Goal: Task Accomplishment & Management: Manage account settings

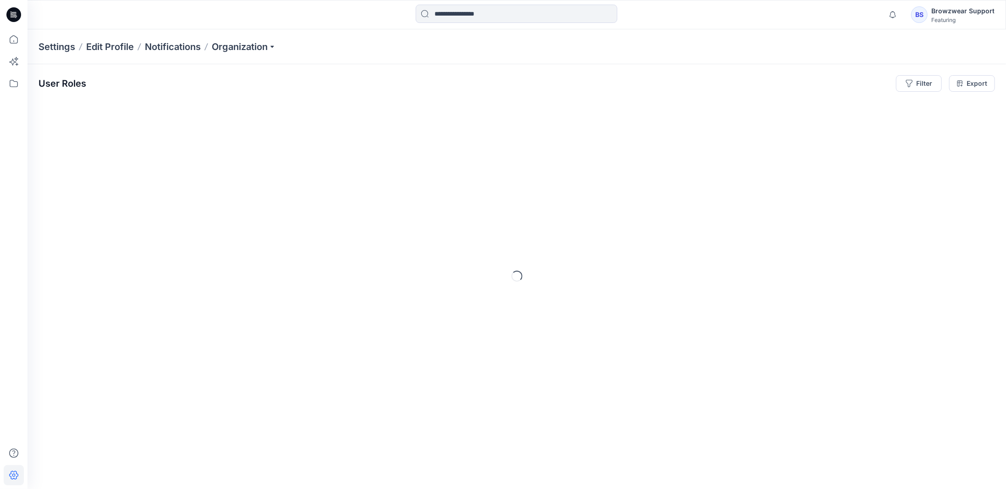
click at [18, 15] on icon at bounding box center [13, 14] width 15 height 15
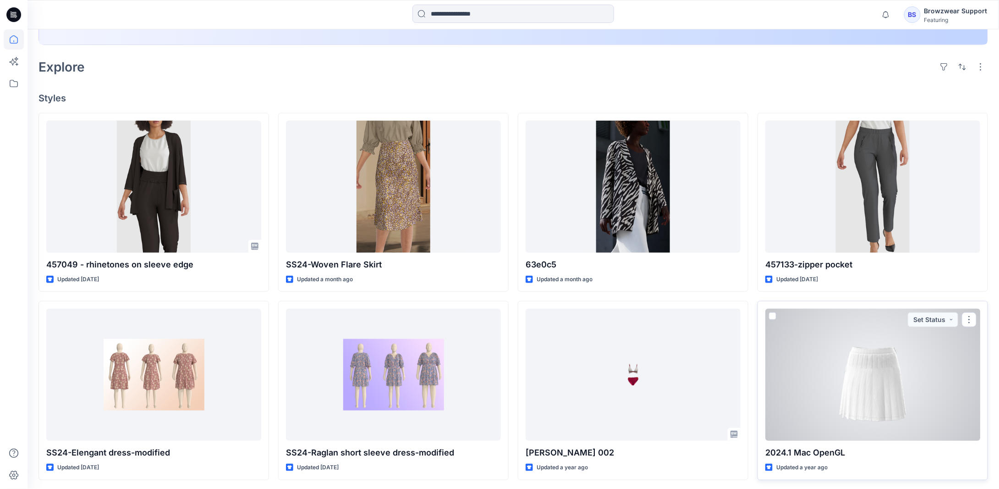
scroll to position [229, 0]
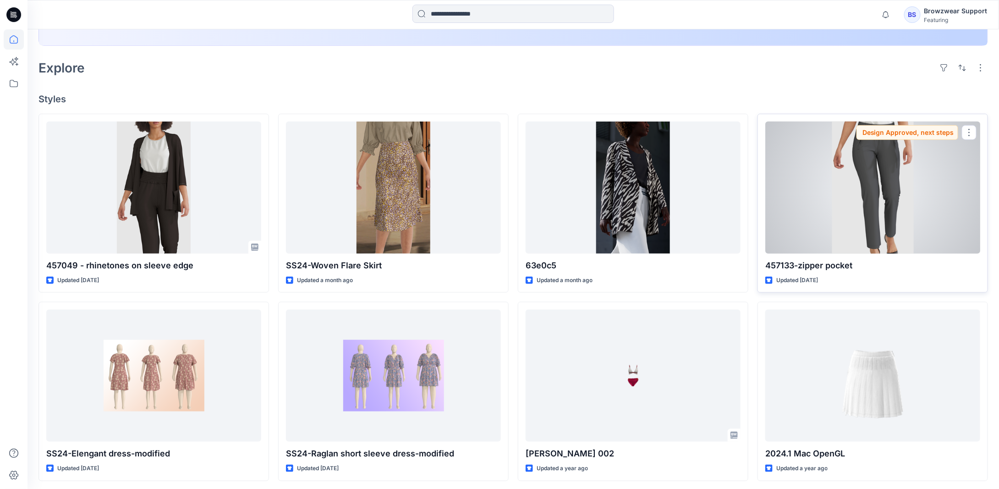
click at [834, 198] on div at bounding box center [872, 187] width 215 height 132
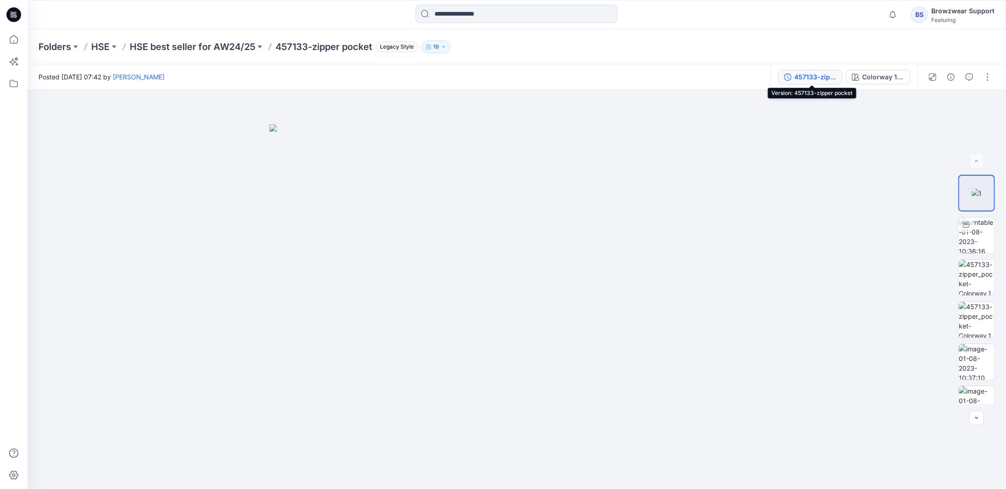
click at [811, 78] on div "457133-zipper pocket" at bounding box center [815, 77] width 42 height 10
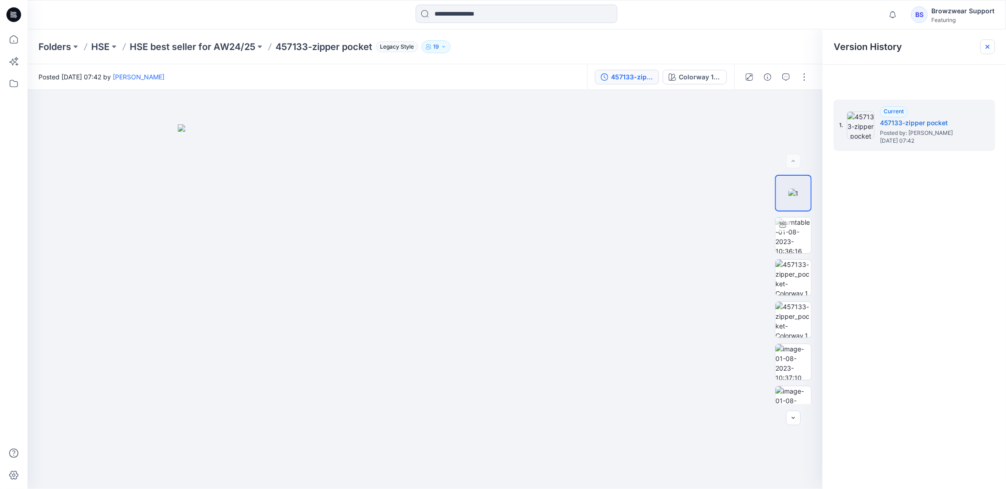
click at [987, 42] on div at bounding box center [987, 46] width 15 height 15
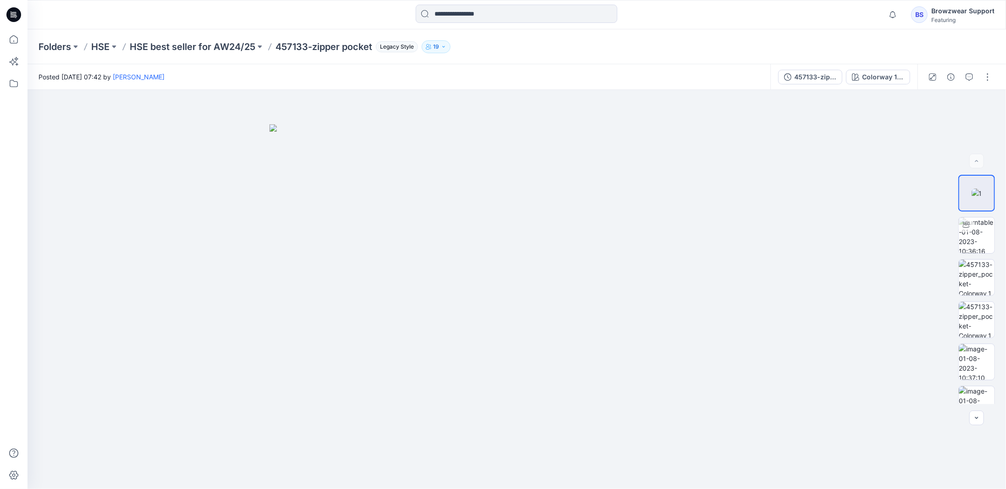
click at [19, 14] on icon at bounding box center [13, 14] width 15 height 15
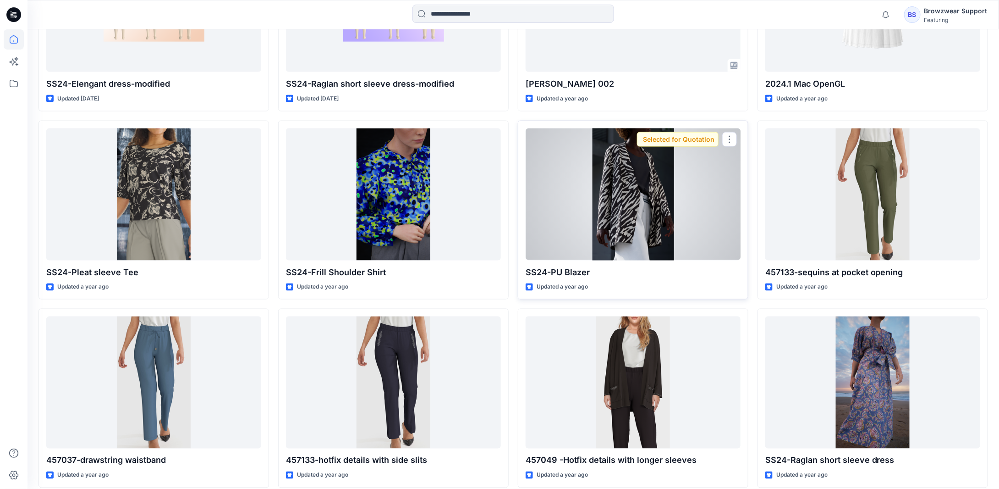
scroll to position [544, 0]
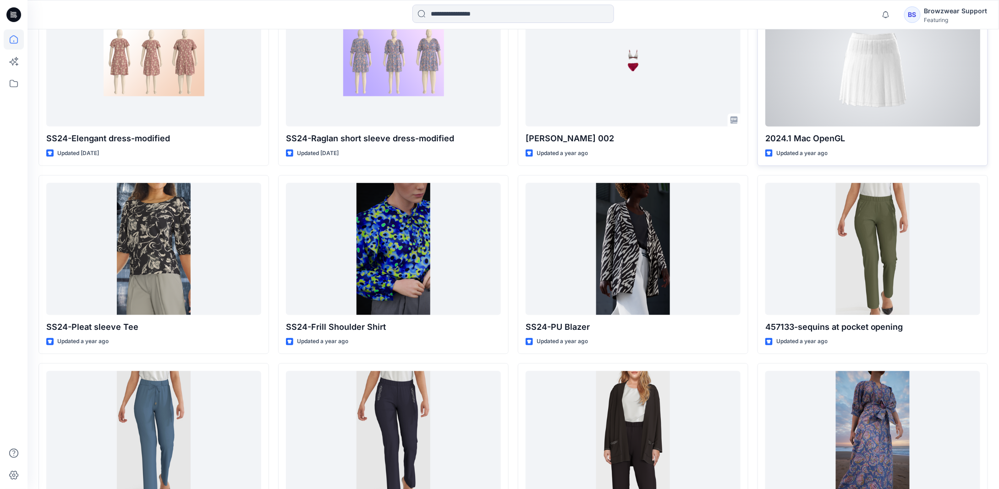
click at [846, 101] on div at bounding box center [872, 61] width 215 height 132
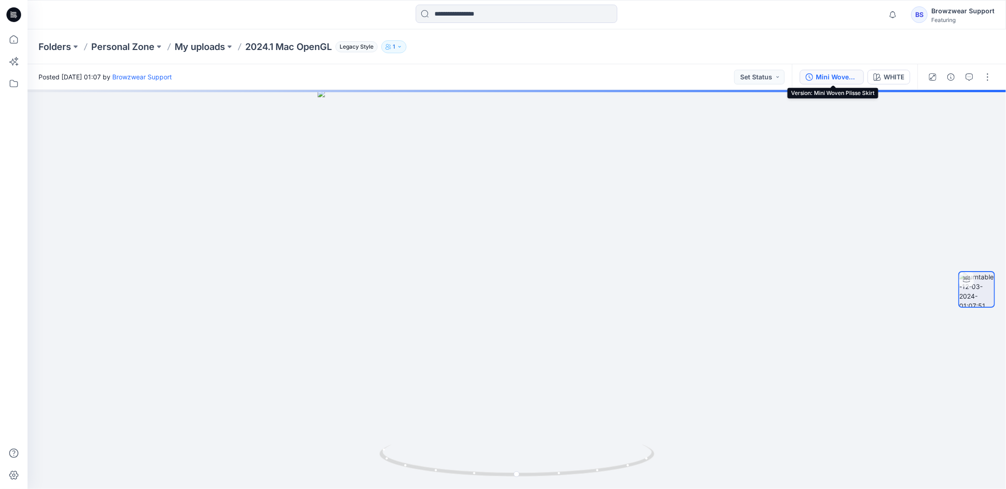
click at [825, 77] on div "Mini Woven Plisse Skirt" at bounding box center [837, 77] width 42 height 10
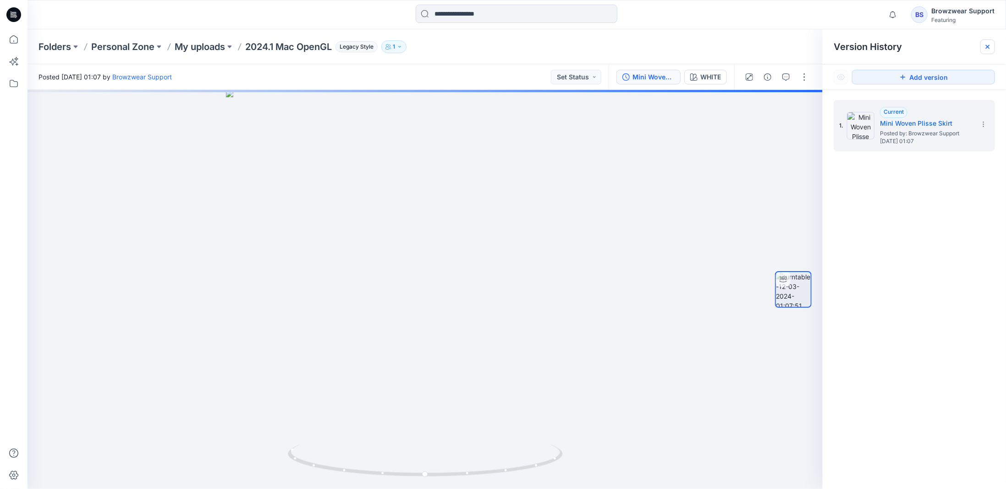
click at [990, 44] on icon at bounding box center [987, 46] width 7 height 7
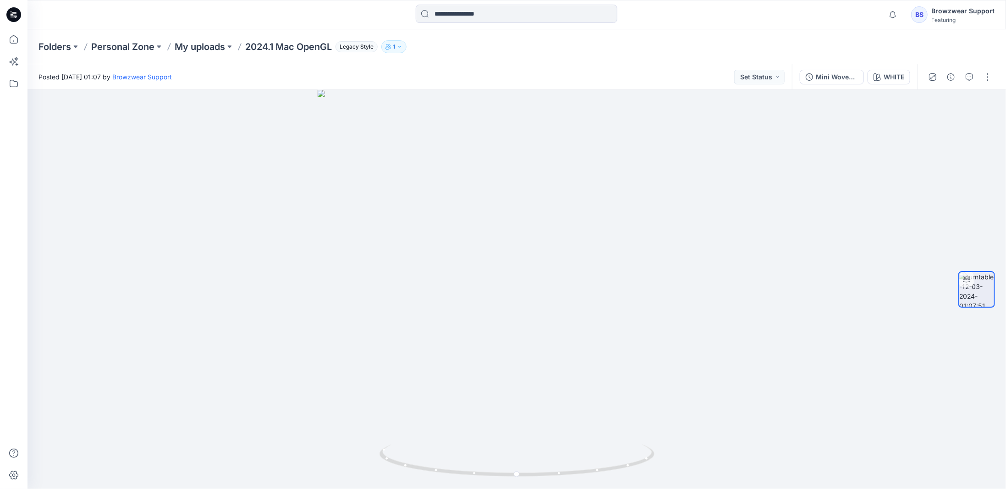
click at [16, 15] on icon at bounding box center [13, 14] width 15 height 15
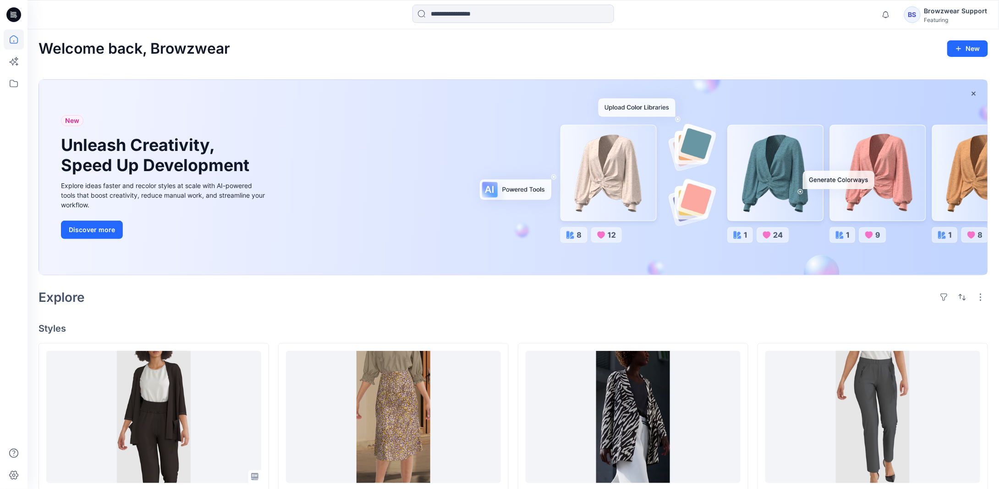
click at [917, 20] on div "BS" at bounding box center [912, 14] width 16 height 16
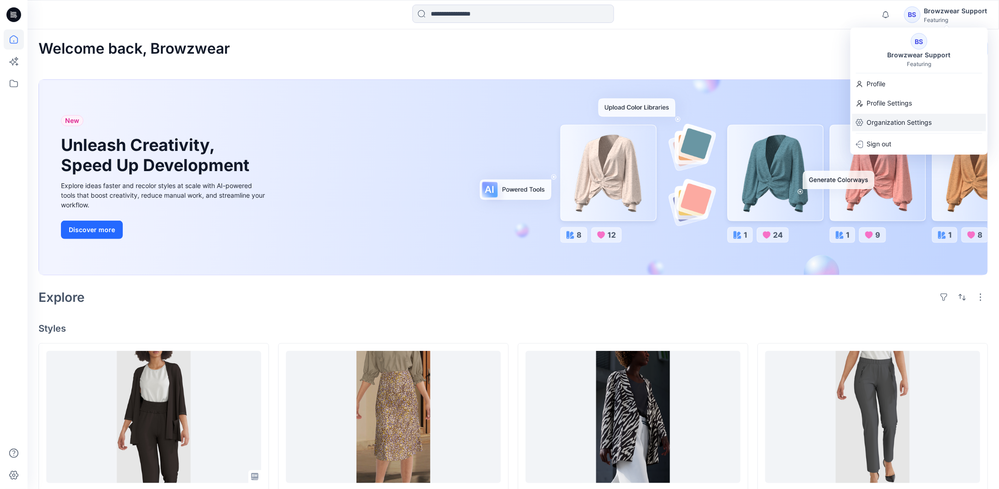
click at [879, 121] on p "Organization Settings" at bounding box center [899, 122] width 65 height 17
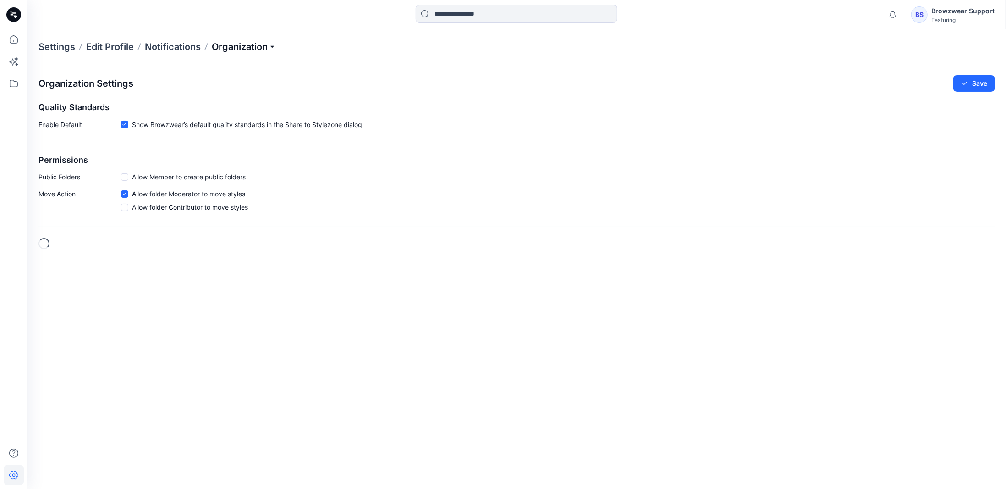
click at [244, 46] on p "Organization" at bounding box center [244, 46] width 64 height 13
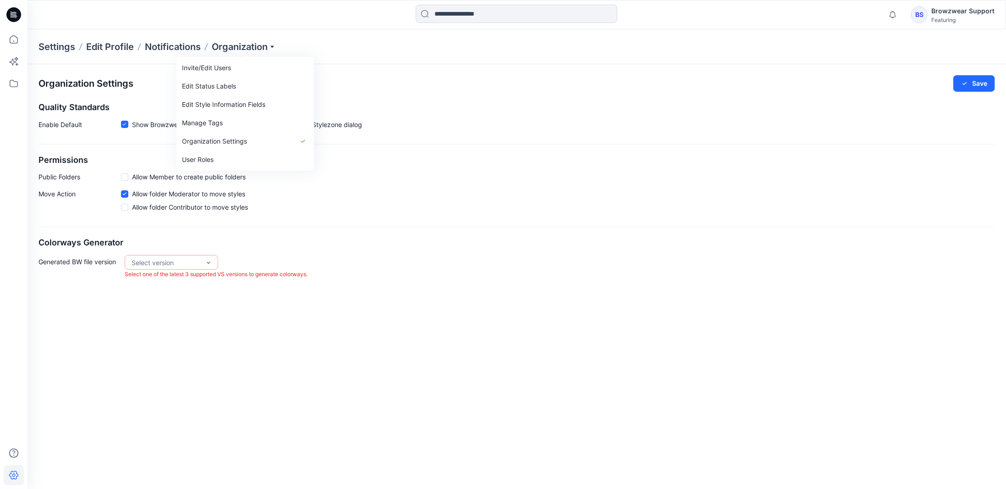
click at [592, 232] on div "Organization Settings Save Quality Standards Enable Default Show Browzwear’s de…" at bounding box center [516, 176] width 978 height 225
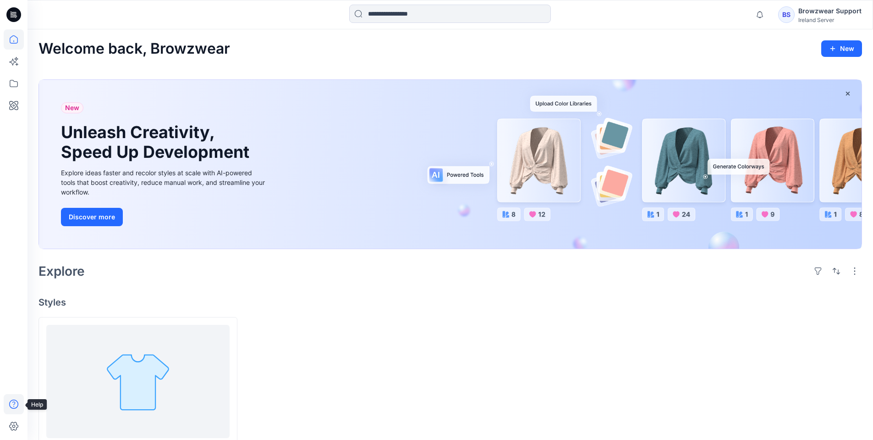
click at [13, 404] on icon at bounding box center [14, 404] width 20 height 20
click at [60, 401] on p "About App" at bounding box center [60, 406] width 32 height 10
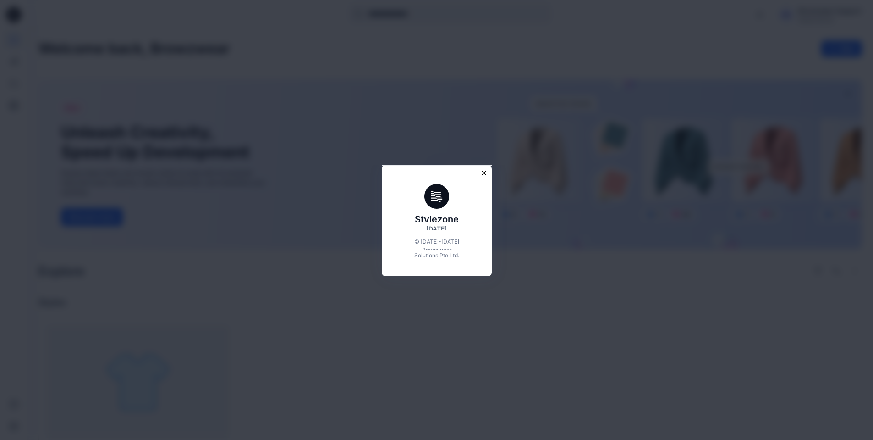
click at [484, 173] on icon "Close modal" at bounding box center [484, 173] width 8 height 8
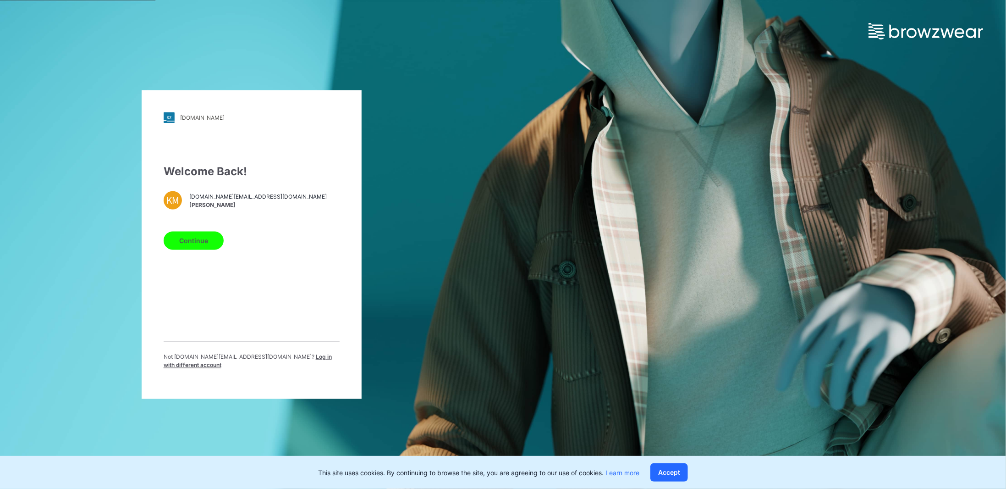
click at [195, 242] on button "Continue" at bounding box center [194, 240] width 60 height 18
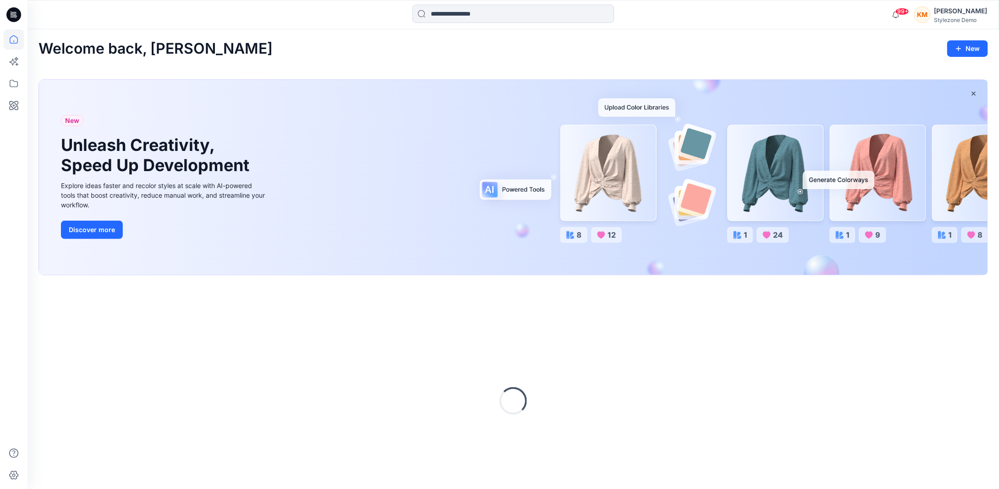
click at [941, 19] on div "KM Keith Man Stylezone Demo" at bounding box center [950, 14] width 73 height 18
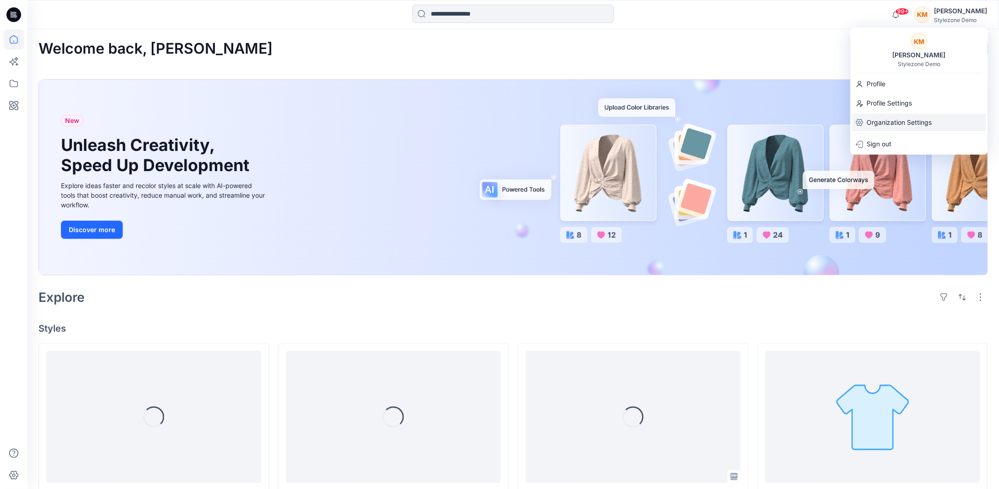
click at [907, 121] on p "Organization Settings" at bounding box center [899, 122] width 65 height 17
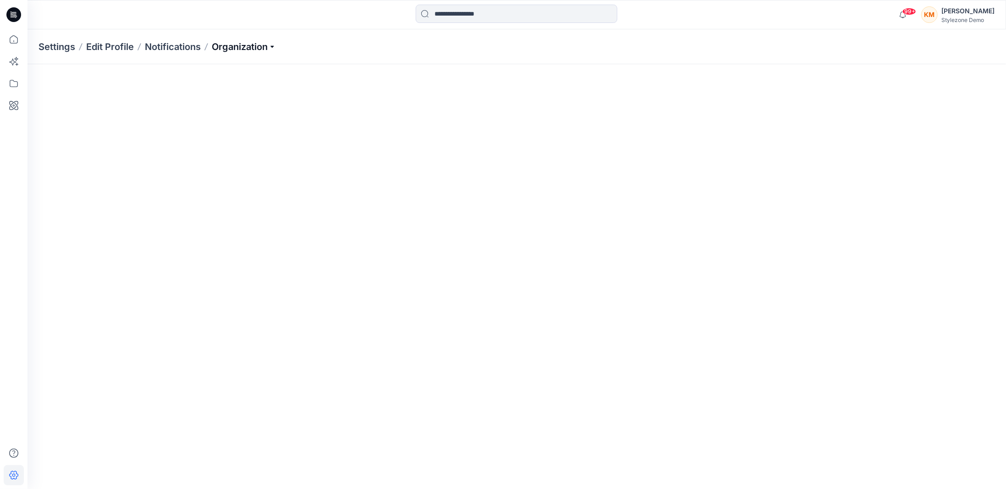
click at [255, 49] on p "Organization" at bounding box center [244, 46] width 64 height 13
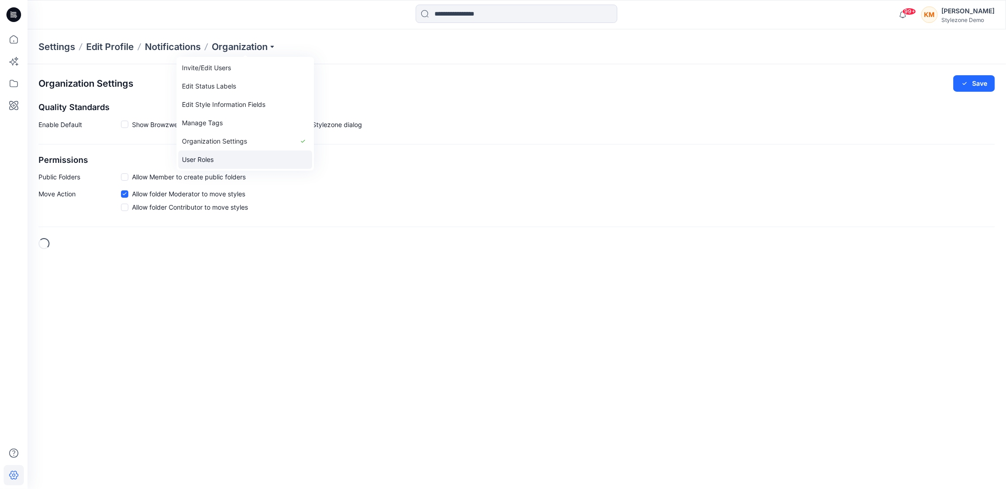
click at [236, 157] on link "User Roles" at bounding box center [245, 159] width 134 height 18
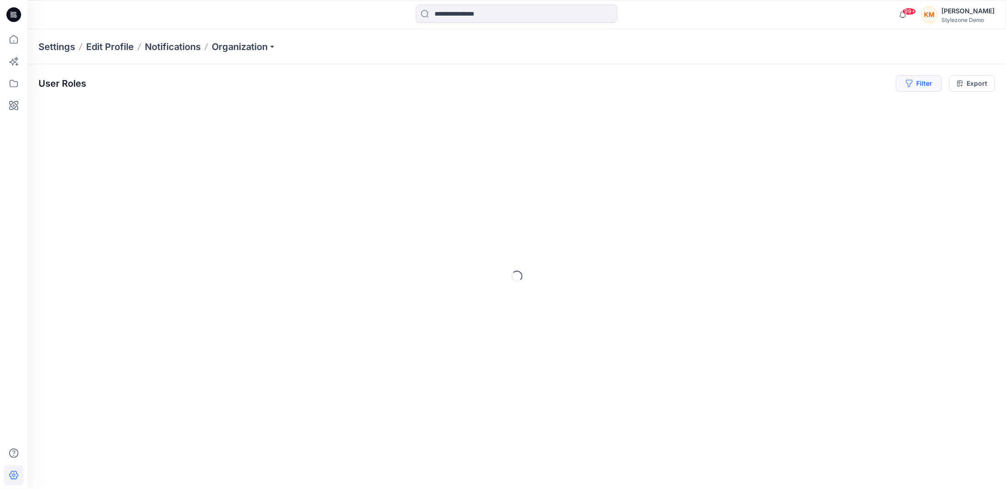
click at [922, 85] on button "Filter" at bounding box center [919, 83] width 46 height 16
click at [877, 104] on div at bounding box center [886, 107] width 94 height 11
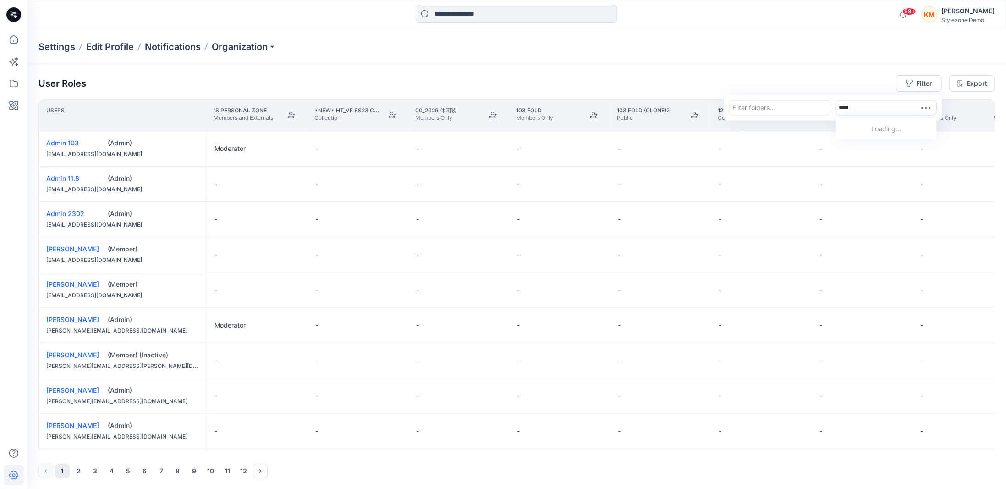
type input "*****"
click at [869, 129] on p "Keith Man" at bounding box center [883, 131] width 52 height 12
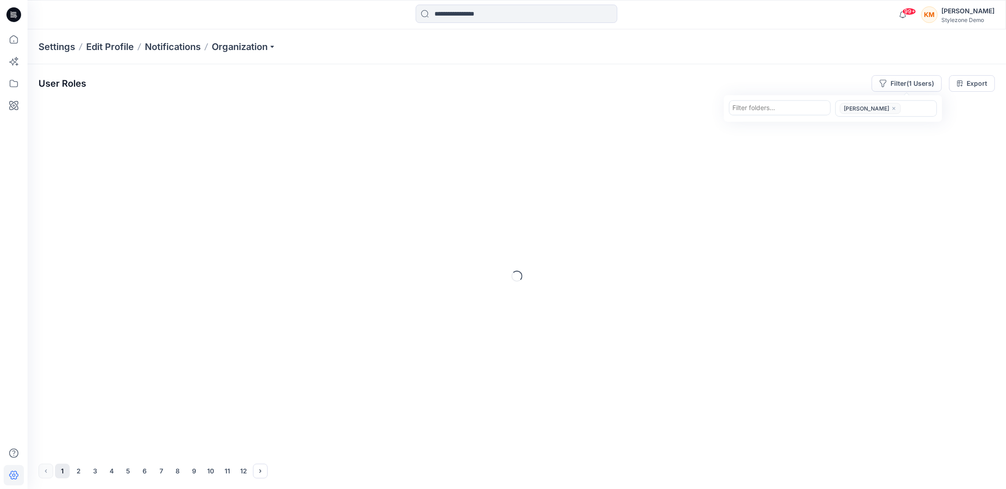
click at [794, 106] on div at bounding box center [780, 107] width 94 height 11
type input "********"
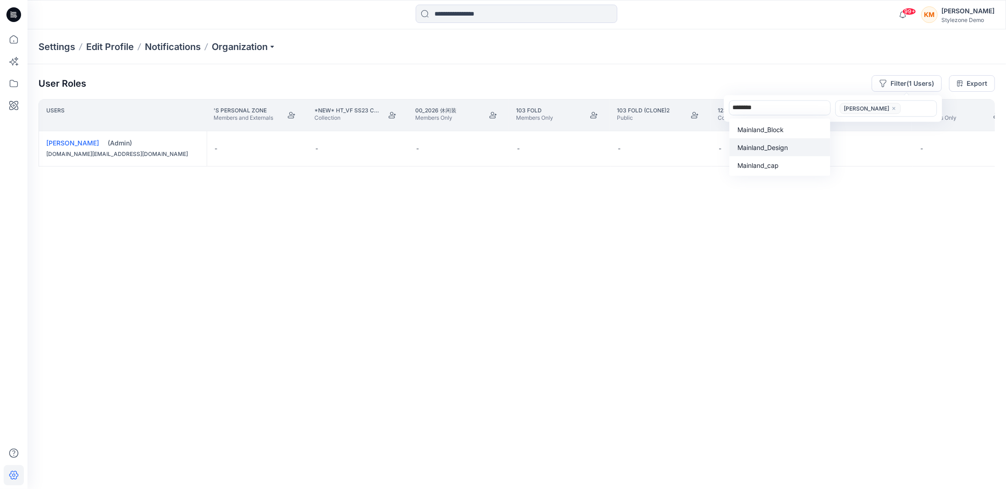
click at [787, 147] on p "Mainland_Design" at bounding box center [763, 148] width 50 height 10
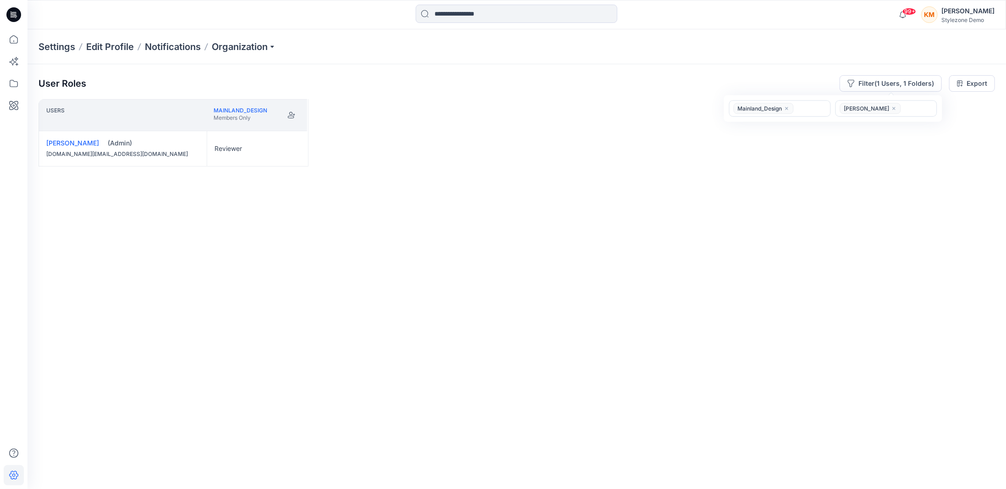
click at [409, 290] on div "Users Mainland_Design Members Only Keith Man (Admin) keith.man@browzwear.com Re…" at bounding box center [516, 275] width 956 height 353
click at [290, 145] on button "Edit Role" at bounding box center [292, 148] width 16 height 16
click at [253, 221] on button "Moderator" at bounding box center [248, 219] width 99 height 16
click at [293, 149] on button "Edit Role" at bounding box center [292, 148] width 16 height 16
click at [242, 187] on button "Reviewer" at bounding box center [248, 186] width 99 height 16
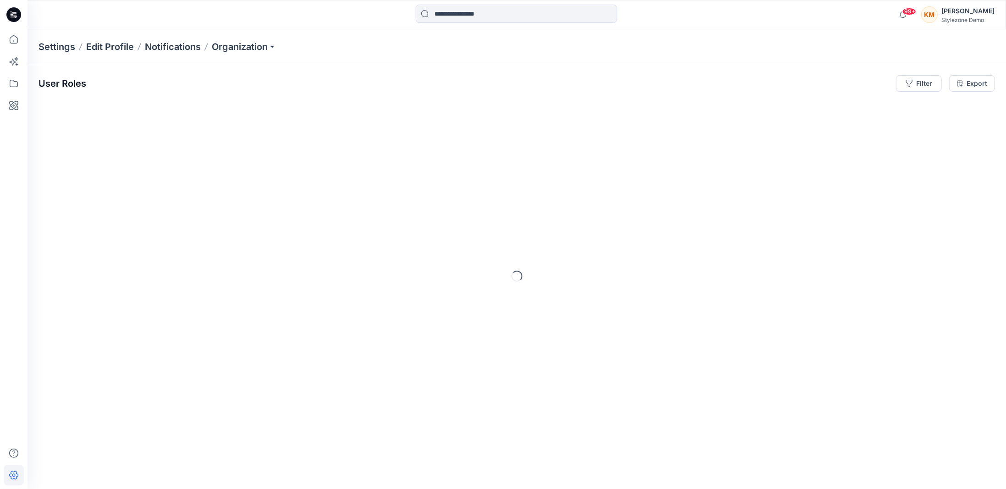
click at [14, 21] on icon at bounding box center [13, 14] width 15 height 15
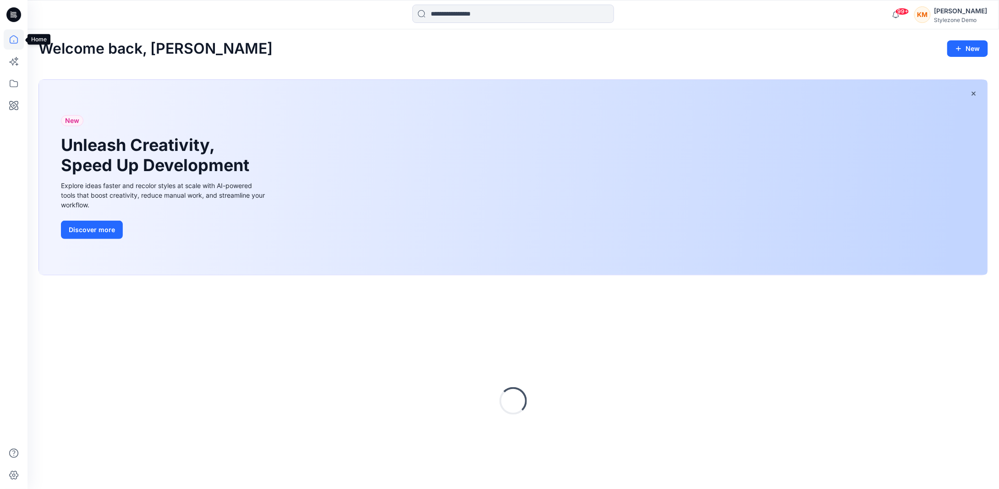
click at [18, 39] on icon at bounding box center [14, 39] width 20 height 20
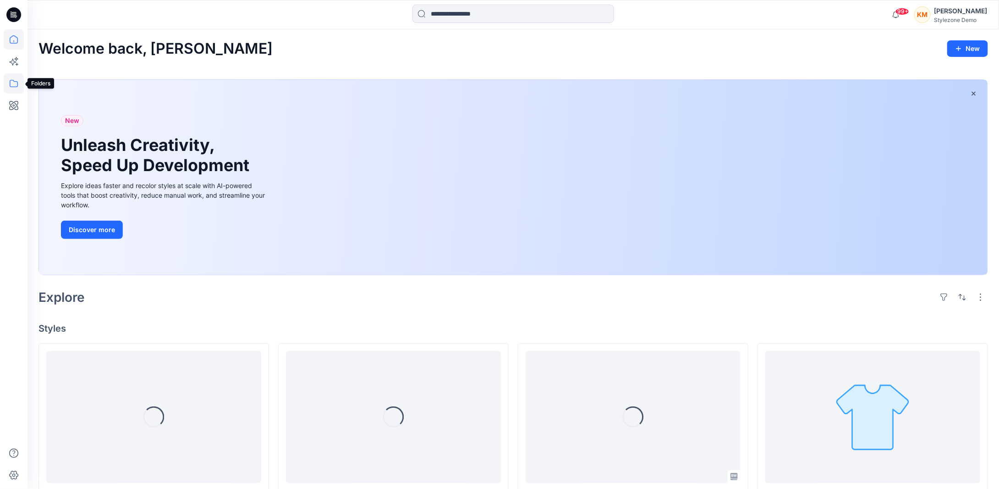
click at [16, 82] on icon at bounding box center [14, 83] width 20 height 20
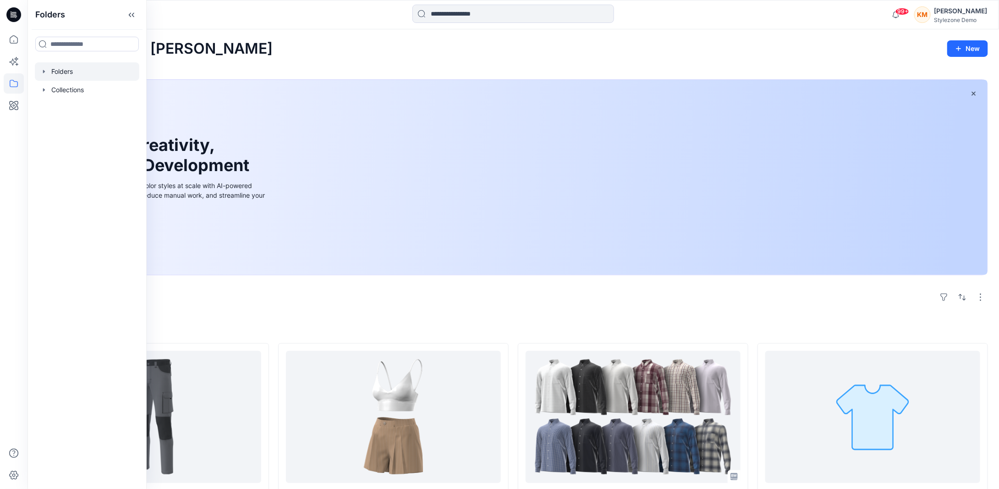
click at [74, 75] on div at bounding box center [87, 71] width 104 height 18
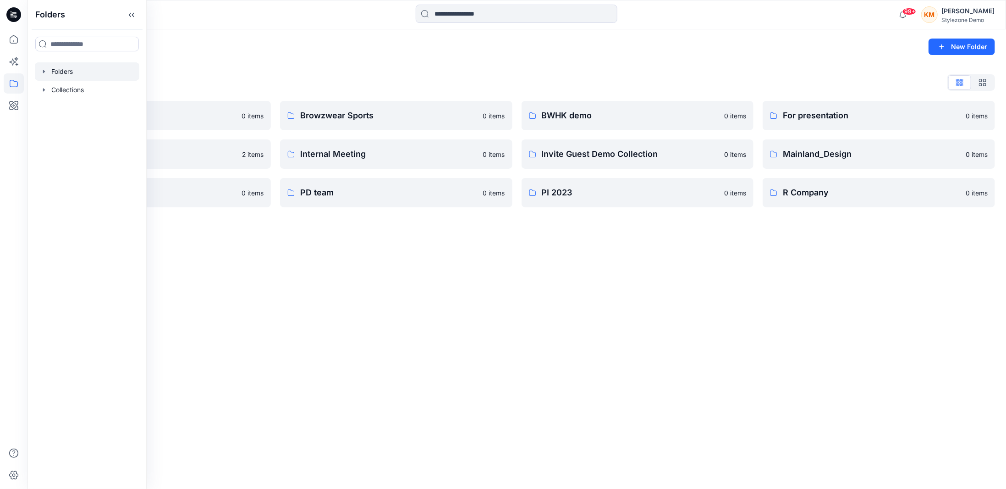
click at [376, 319] on div "Folders New Folder Folders List A Company 0 items Global Demo Library 2 items P…" at bounding box center [516, 258] width 978 height 459
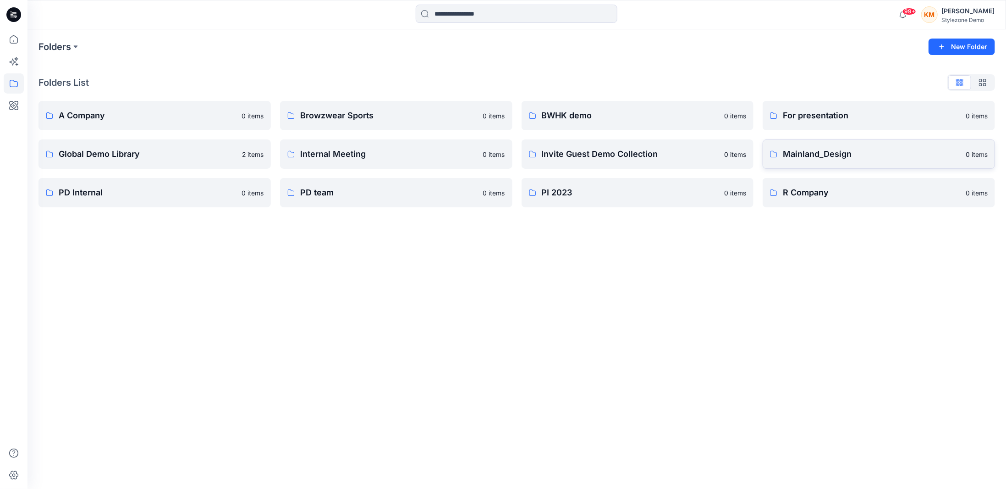
click at [824, 159] on p "Mainland_Design" at bounding box center [871, 154] width 177 height 13
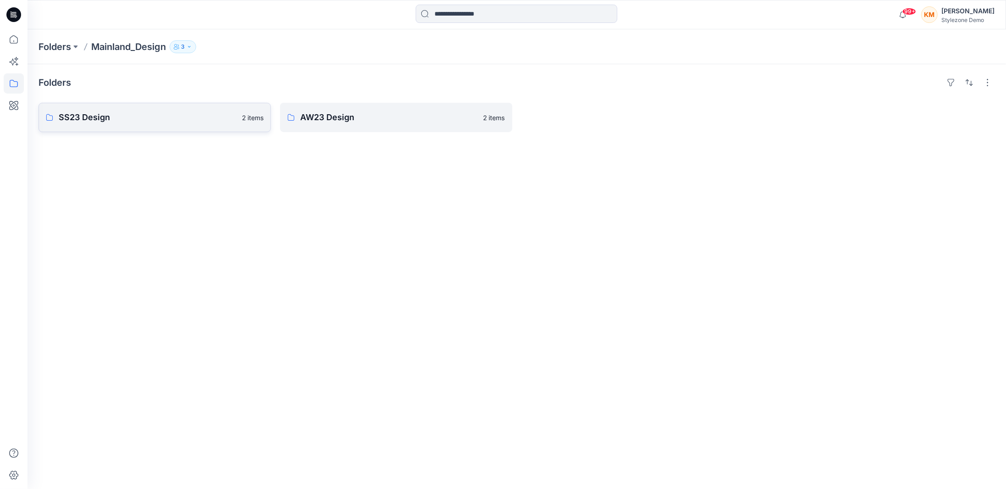
click at [188, 125] on link "SS23 Design 2 items" at bounding box center [154, 117] width 232 height 29
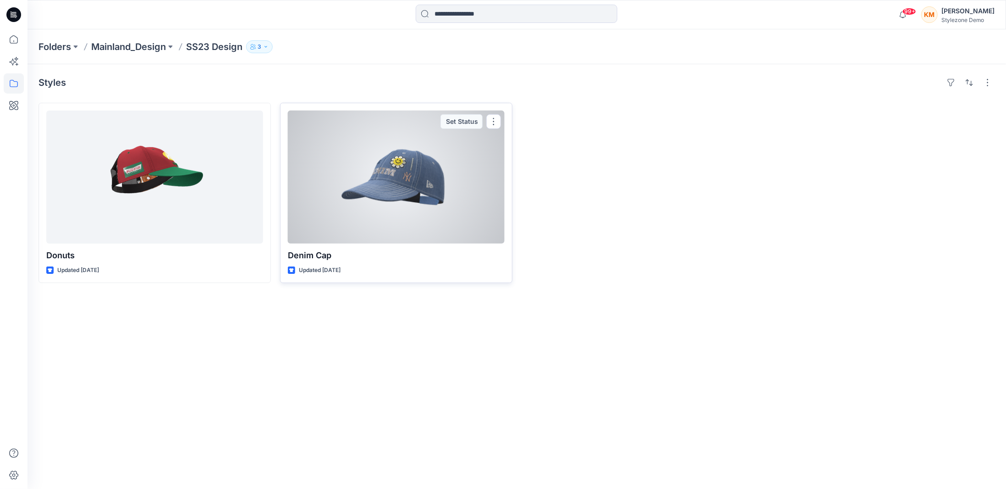
click at [386, 185] on div at bounding box center [396, 176] width 217 height 133
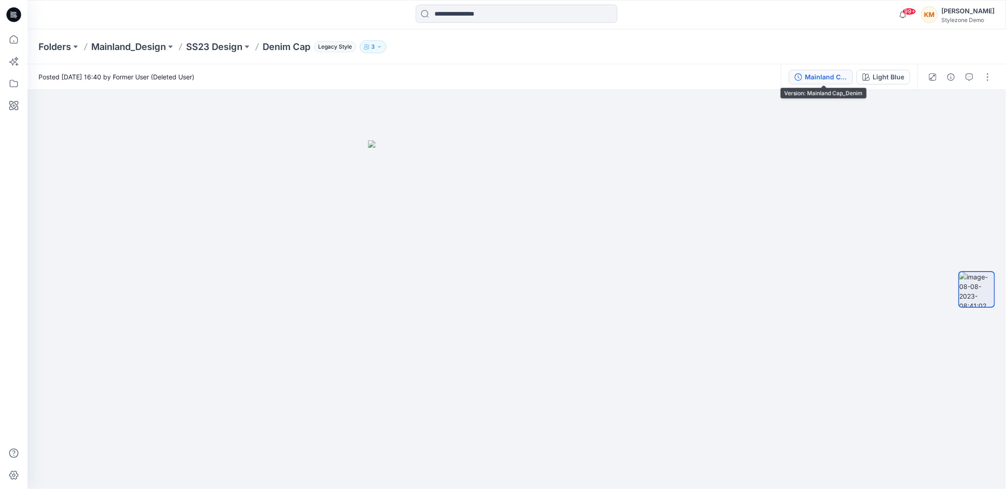
click at [834, 82] on button "Mainland Cap_Denim" at bounding box center [821, 77] width 64 height 15
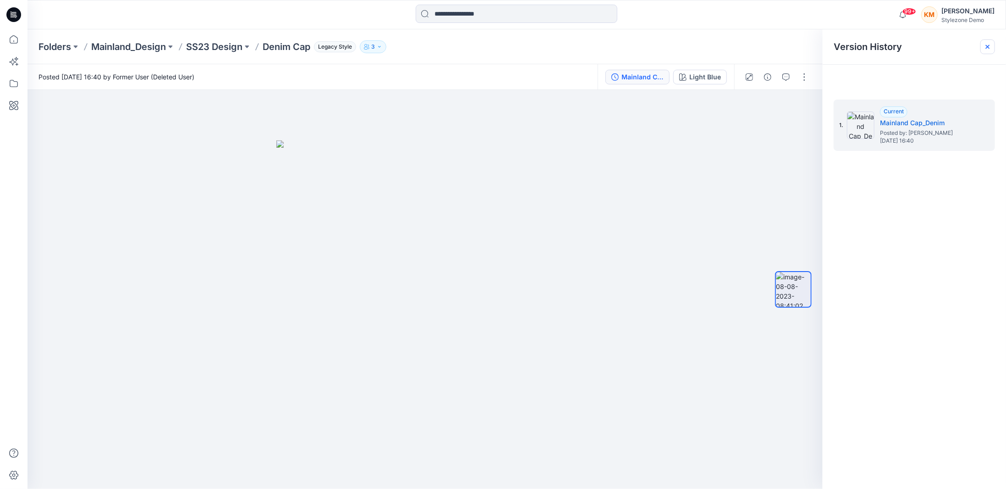
click at [990, 51] on div at bounding box center [987, 46] width 15 height 15
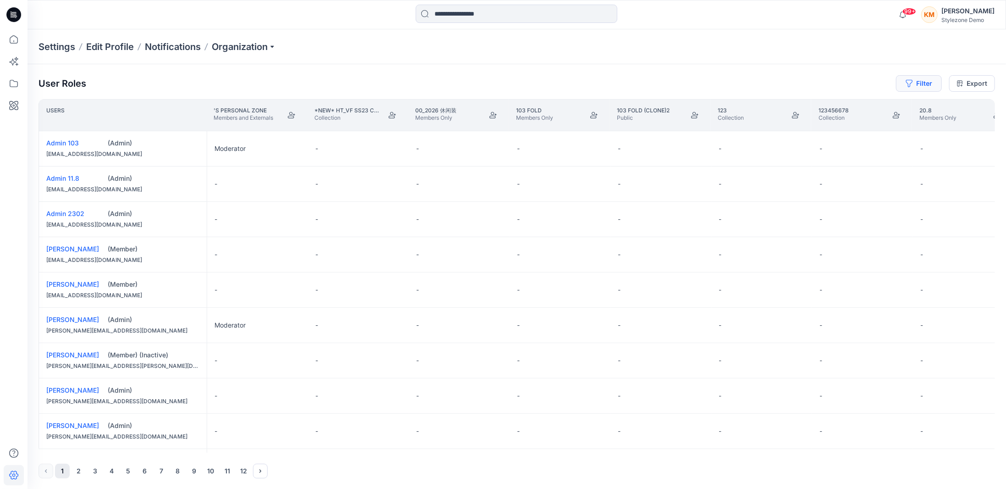
click at [920, 86] on button "Filter" at bounding box center [919, 83] width 46 height 16
click at [875, 104] on div at bounding box center [886, 107] width 94 height 11
type input "*****"
click at [877, 132] on p "[PERSON_NAME]" at bounding box center [883, 131] width 52 height 12
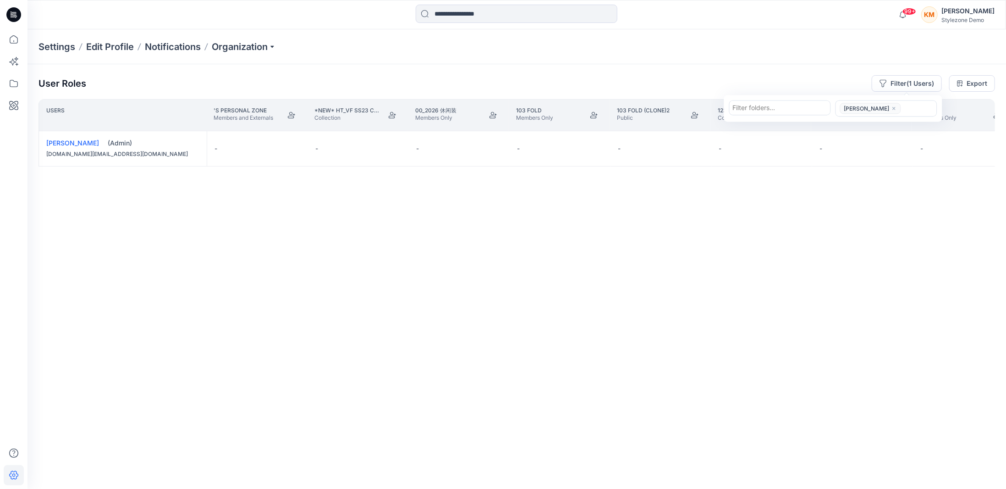
click at [228, 234] on div "Users 's Personal Zone Members and Externals *new* HT_VF SS23 Collection Collec…" at bounding box center [516, 275] width 956 height 353
click at [896, 83] on button "Filter (1 Users)" at bounding box center [907, 83] width 70 height 16
click at [778, 104] on div at bounding box center [780, 107] width 94 height 11
type input "********"
click at [781, 146] on p "Mainland_Design" at bounding box center [763, 148] width 50 height 10
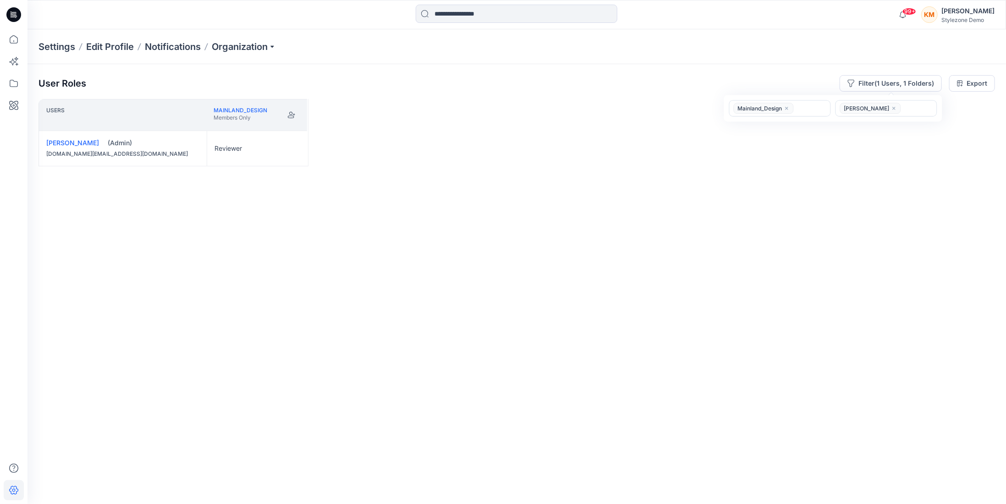
click at [370, 122] on div "Users Mainland_Design Members Only Keith Man (Admin) keith.man@browzwear.com Re…" at bounding box center [516, 283] width 956 height 369
click at [296, 146] on button "Edit Role" at bounding box center [292, 148] width 16 height 16
click at [255, 199] on button "Contributor" at bounding box center [248, 203] width 99 height 16
click at [778, 230] on div "Users Mainland_Design Members Only Keith Man (Admin) keith.man@browzwear.com Co…" at bounding box center [516, 283] width 956 height 369
click at [382, 338] on div "Users Mainland_Design Members Only Keith Man (Admin) keith.man@browzwear.com Co…" at bounding box center [516, 283] width 956 height 369
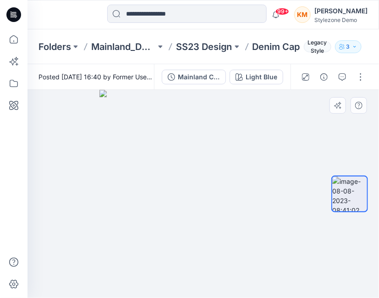
click at [283, 122] on img at bounding box center [203, 194] width 208 height 208
click at [232, 110] on img at bounding box center [203, 194] width 208 height 208
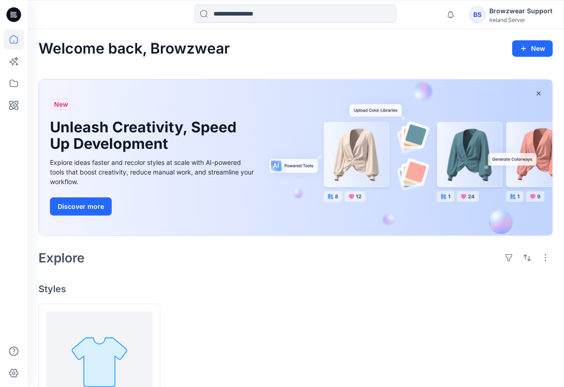
click at [486, 13] on div "BS" at bounding box center [477, 14] width 16 height 16
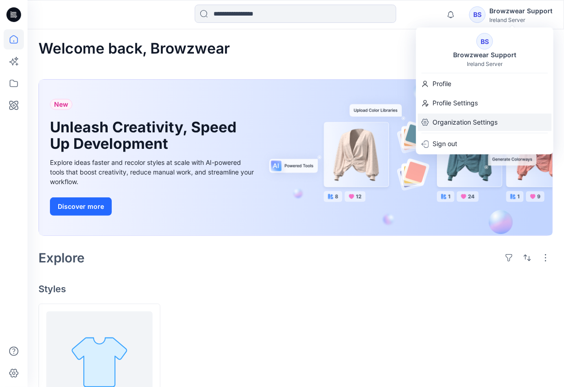
click at [458, 123] on p "Organization Settings" at bounding box center [465, 122] width 65 height 17
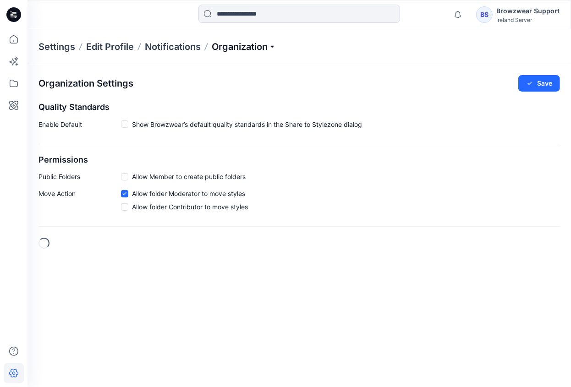
click at [249, 45] on p "Organization" at bounding box center [244, 46] width 64 height 13
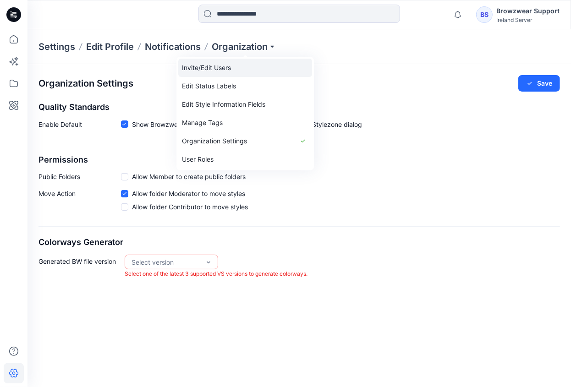
click at [235, 65] on link "Invite/Edit Users" at bounding box center [245, 68] width 134 height 18
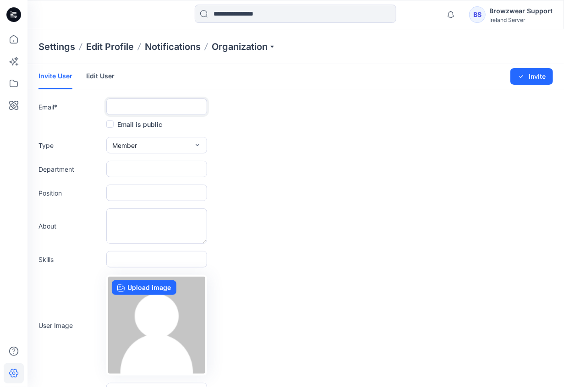
click at [127, 99] on input "text" at bounding box center [156, 107] width 101 height 16
type input "**********"
click at [145, 144] on button "Member" at bounding box center [156, 145] width 101 height 16
click at [130, 198] on button "Admin" at bounding box center [156, 203] width 97 height 18
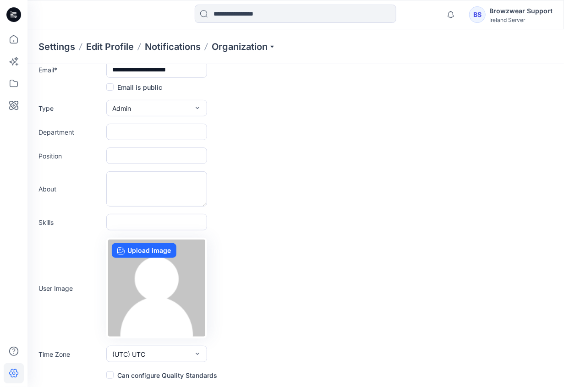
click at [112, 375] on span at bounding box center [109, 375] width 7 height 7
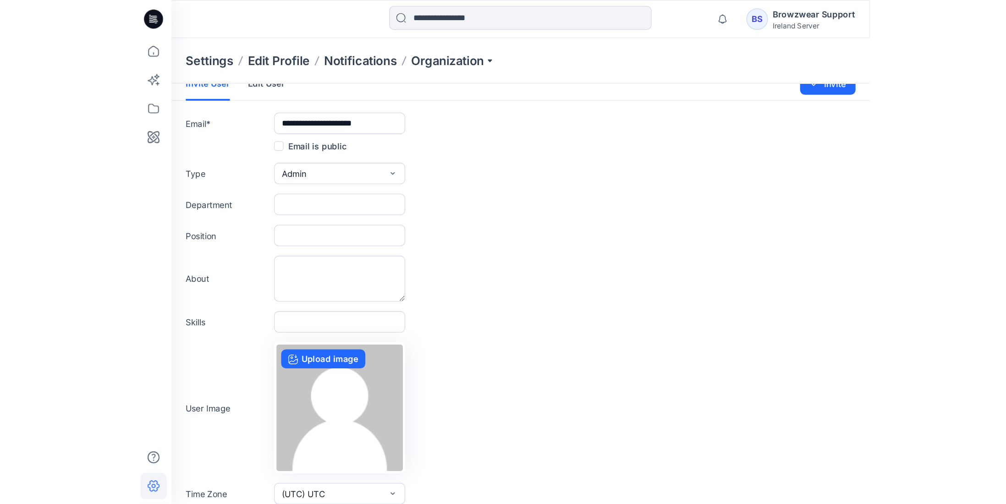
scroll to position [0, 0]
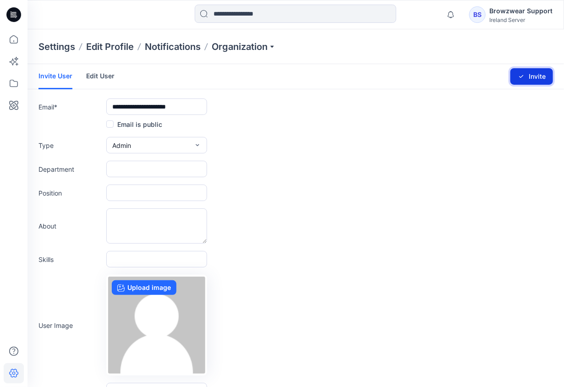
click at [523, 78] on icon "submit" at bounding box center [521, 76] width 7 height 7
